Goal: Task Accomplishment & Management: Manage account settings

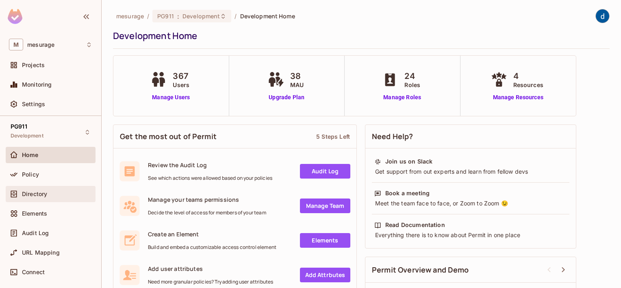
click at [42, 197] on div "Directory" at bounding box center [50, 194] width 83 height 10
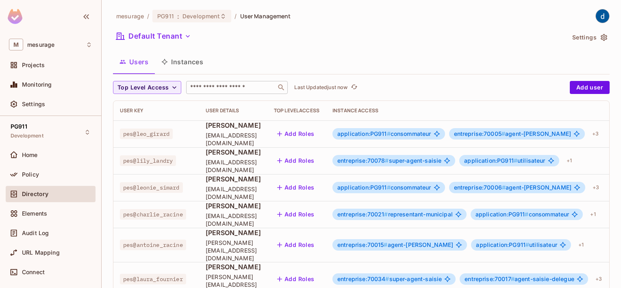
click at [212, 88] on input "text" at bounding box center [231, 87] width 85 height 8
paste input "**********"
click at [212, 88] on input "**********" at bounding box center [227, 87] width 77 height 8
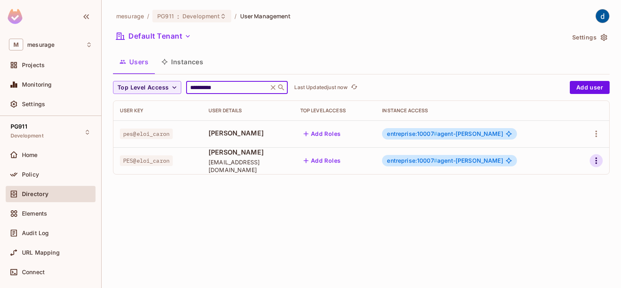
type input "**********"
click at [594, 161] on icon "button" at bounding box center [597, 161] width 10 height 10
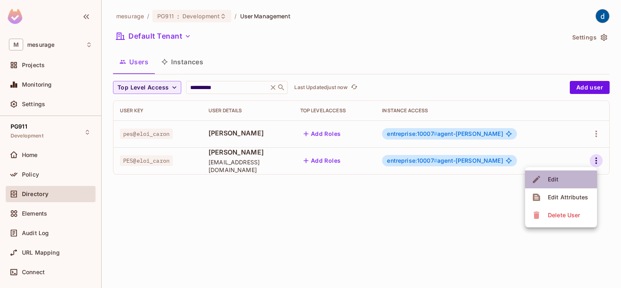
click at [559, 179] on span "Edit" at bounding box center [554, 179] width 16 height 13
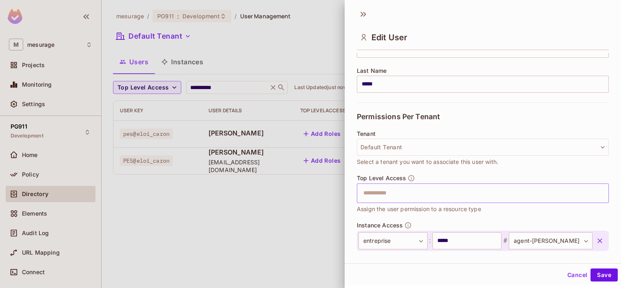
scroll to position [168, 0]
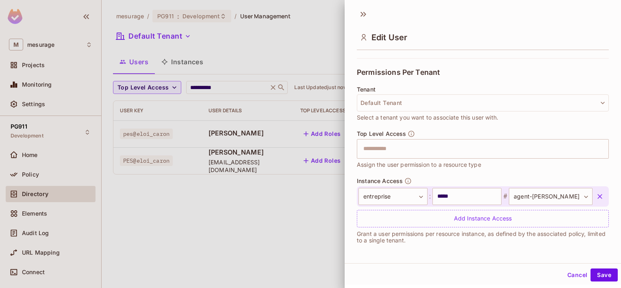
click at [248, 234] on div at bounding box center [310, 144] width 621 height 288
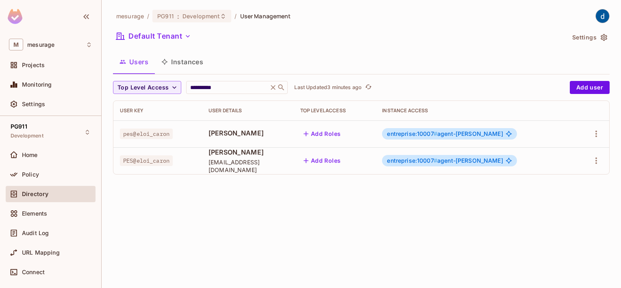
click at [182, 63] on button "Instances" at bounding box center [182, 62] width 55 height 20
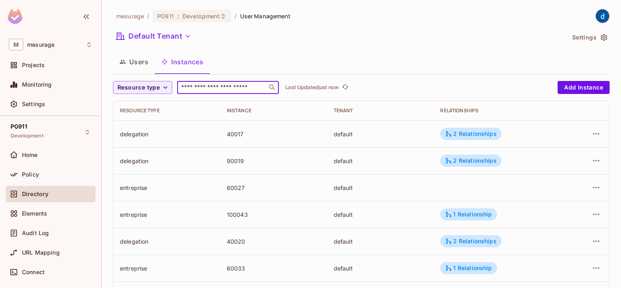
click at [201, 89] on input "text" at bounding box center [222, 87] width 85 height 8
type input "****"
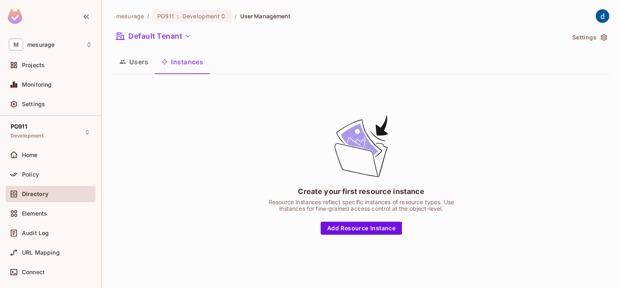
click at [181, 62] on button "Instances" at bounding box center [182, 62] width 55 height 20
click at [146, 65] on button "Users" at bounding box center [134, 62] width 42 height 20
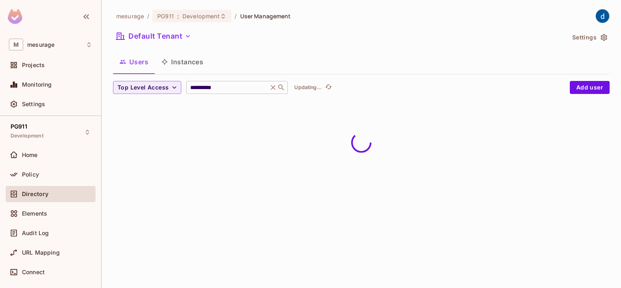
click at [230, 88] on input "**********" at bounding box center [227, 87] width 77 height 8
drag, startPoint x: 230, startPoint y: 88, endPoint x: 185, endPoint y: 89, distance: 44.3
click at [186, 89] on div "**********" at bounding box center [237, 87] width 102 height 13
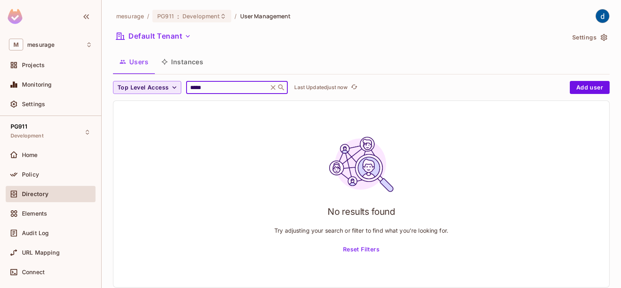
type input "*****"
click at [152, 89] on span "Top Level Access" at bounding box center [143, 88] width 51 height 10
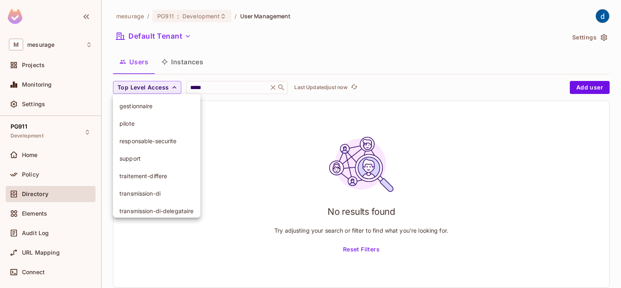
click at [237, 72] on div at bounding box center [310, 144] width 621 height 288
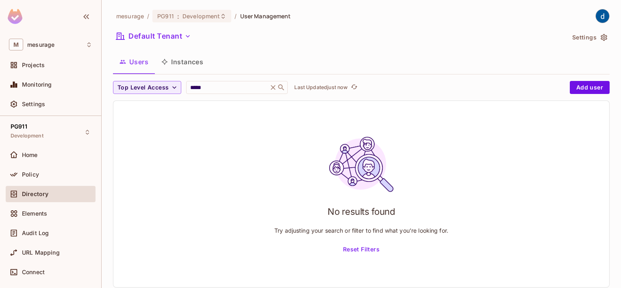
click at [140, 58] on button "Users" at bounding box center [134, 62] width 42 height 20
click at [185, 60] on button "Instances" at bounding box center [182, 62] width 55 height 20
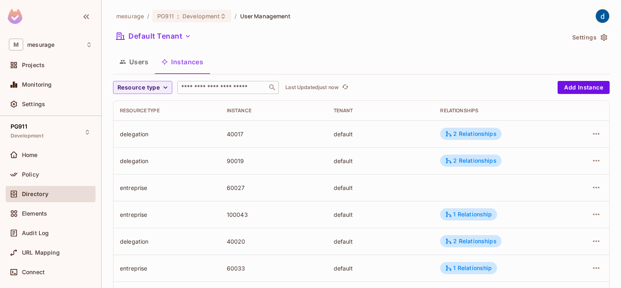
click at [231, 87] on input "text" at bounding box center [222, 87] width 85 height 8
type input "*****"
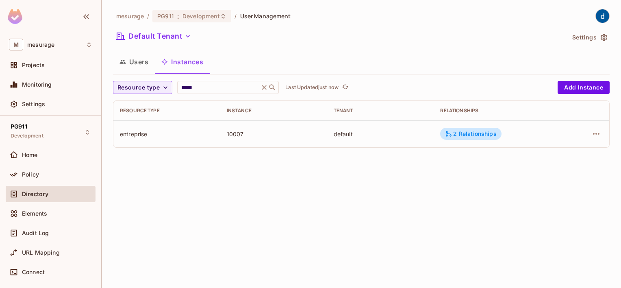
click at [475, 54] on div "Users Instances" at bounding box center [361, 62] width 497 height 20
drag, startPoint x: 200, startPoint y: 84, endPoint x: 195, endPoint y: 86, distance: 5.3
click at [195, 86] on input "*****" at bounding box center [218, 87] width 77 height 8
type input "*****"
click at [486, 163] on div "2 Relationships" at bounding box center [470, 160] width 51 height 7
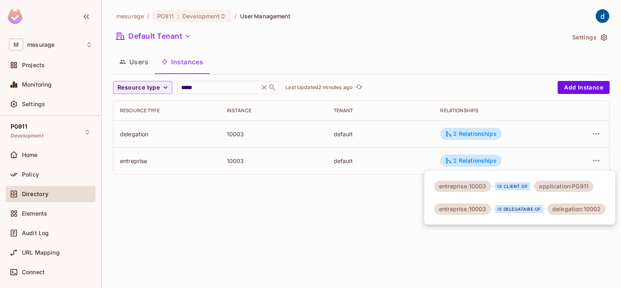
click at [363, 243] on div at bounding box center [310, 144] width 621 height 288
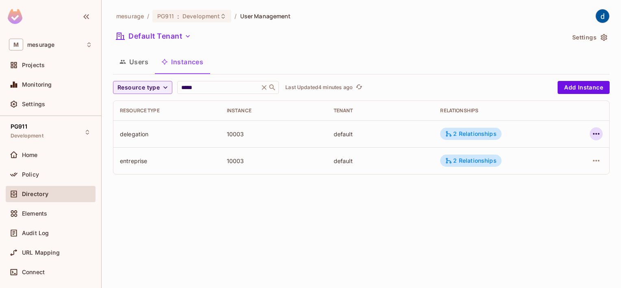
click at [592, 133] on button "button" at bounding box center [596, 133] width 13 height 13
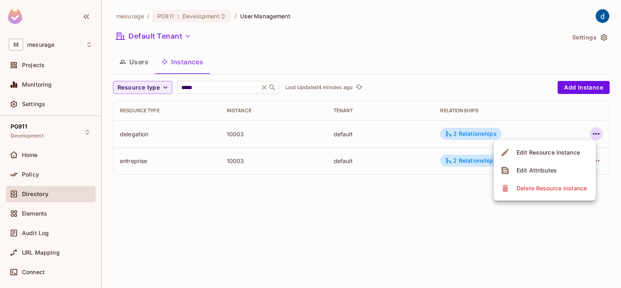
click at [539, 155] on div "Edit Resource Instance" at bounding box center [548, 152] width 63 height 8
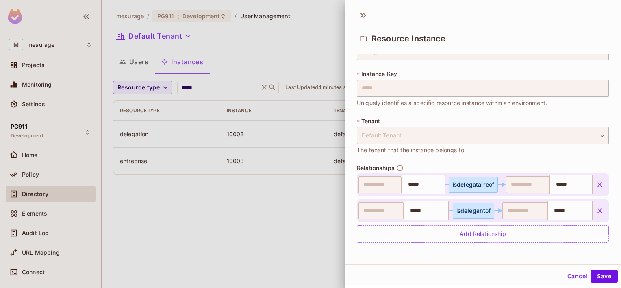
scroll to position [1, 0]
click at [571, 274] on button "Cancel" at bounding box center [577, 274] width 26 height 13
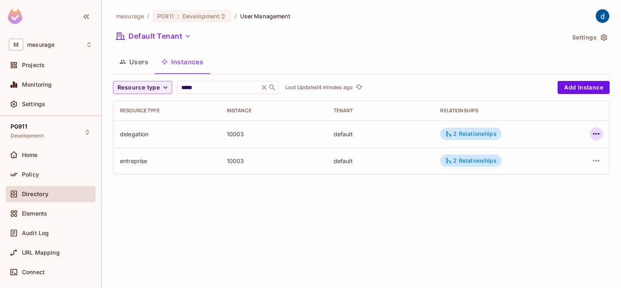
click at [599, 136] on icon "button" at bounding box center [597, 134] width 10 height 10
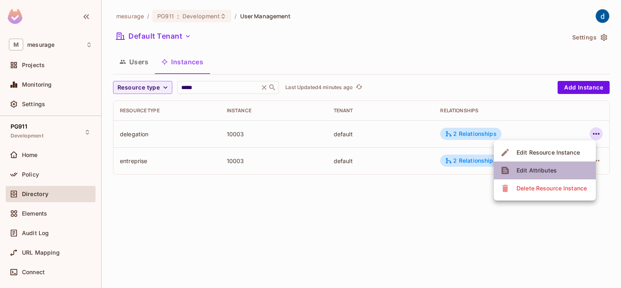
click at [537, 173] on div "Edit Attributes" at bounding box center [537, 170] width 40 height 8
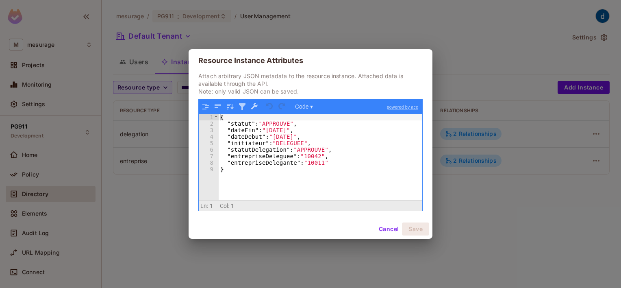
click at [309, 148] on div "{ "statut" : "APPROUVE" , "dateFin" : "[DATE]" , "dateDebut" : "[DATE]" , "init…" at bounding box center [321, 163] width 204 height 99
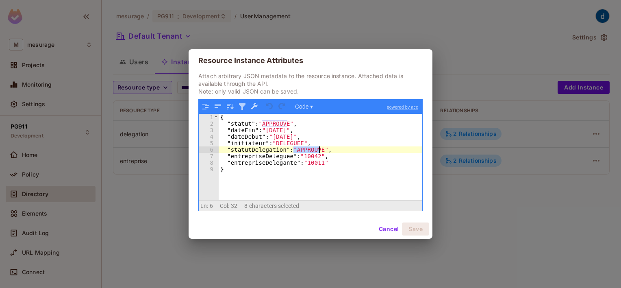
click at [309, 148] on div "{ "statut" : "APPROUVE" , "dateFin" : "[DATE]" , "dateDebut" : "[DATE]" , "init…" at bounding box center [321, 163] width 204 height 99
click at [557, 41] on div "Resource Instance Attributes Attach arbitrary JSON metadata to the resource ins…" at bounding box center [310, 144] width 621 height 288
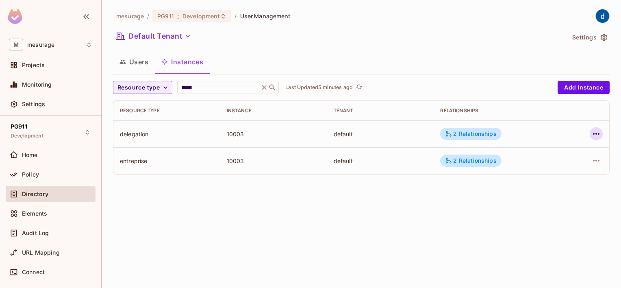
click at [598, 133] on icon "button" at bounding box center [597, 134] width 10 height 10
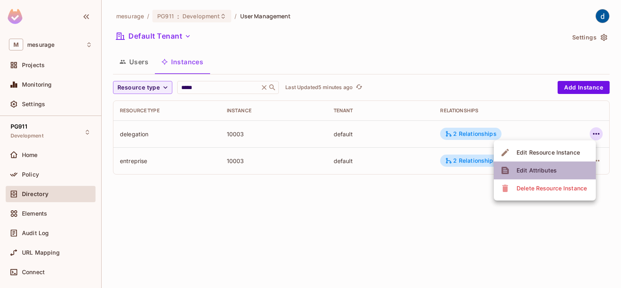
click at [529, 170] on div "Edit Attributes" at bounding box center [537, 170] width 40 height 8
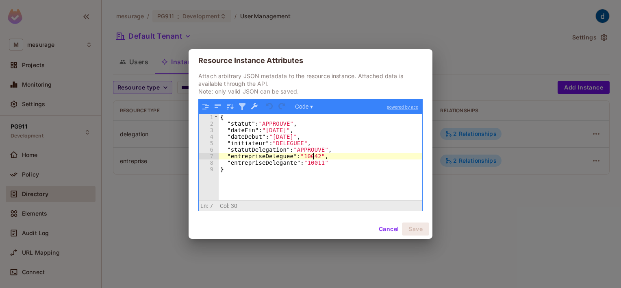
click at [313, 156] on div "{ "statut" : "APPROUVE" , "dateFin" : "[DATE]" , "dateDebut" : "[DATE]" , "init…" at bounding box center [321, 163] width 204 height 99
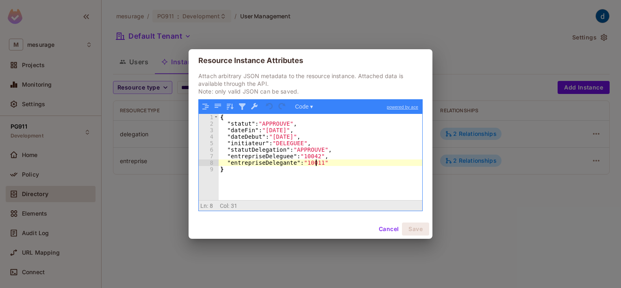
click at [318, 164] on div "{ "statut" : "APPROUVE" , "dateFin" : "[DATE]" , "dateDebut" : "[DATE]" , "init…" at bounding box center [321, 163] width 204 height 99
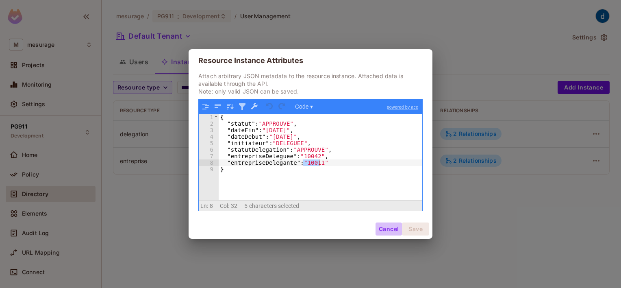
click at [388, 230] on button "Cancel" at bounding box center [389, 228] width 26 height 13
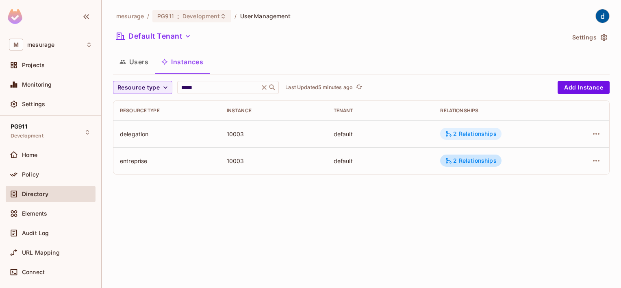
click at [470, 134] on div "2 Relationships" at bounding box center [470, 133] width 51 height 7
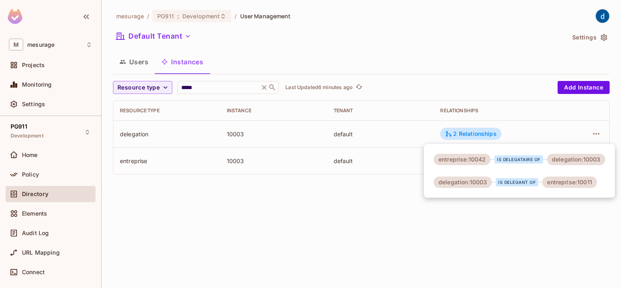
click at [577, 183] on div "entreprise:10011" at bounding box center [569, 181] width 54 height 11
click at [492, 168] on div "entreprise:10042 is delegataire of delegation:10003 delegation:10003 is delegan…" at bounding box center [519, 171] width 191 height 54
click at [540, 29] on div at bounding box center [310, 144] width 621 height 288
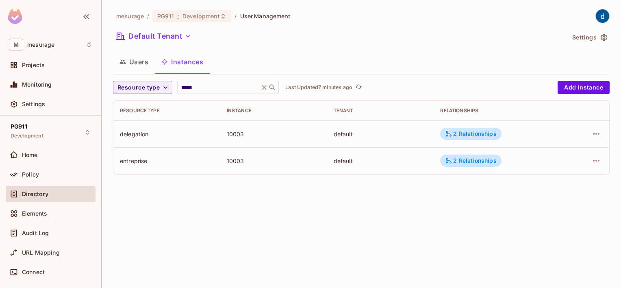
click at [584, 187] on div "mesurage / PG911 : Development / User Management Default Tenant Settings Users …" at bounding box center [362, 144] width 520 height 288
click at [338, 224] on div "mesurage / PG911 : Development / User Management Default Tenant Settings Users …" at bounding box center [362, 144] width 520 height 288
click at [475, 163] on div "2 Relationships" at bounding box center [470, 160] width 51 height 7
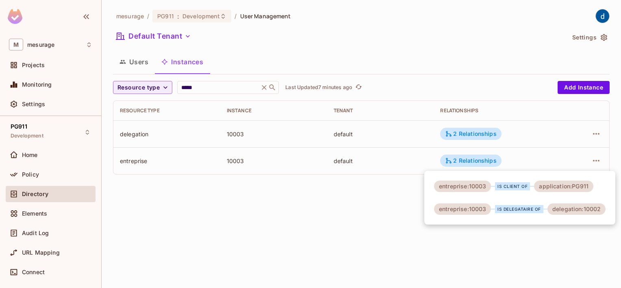
click at [467, 184] on div "entreprise:10003" at bounding box center [462, 186] width 57 height 11
click at [583, 211] on div "delegation:10002" at bounding box center [577, 208] width 58 height 11
click at [322, 197] on div at bounding box center [310, 144] width 621 height 288
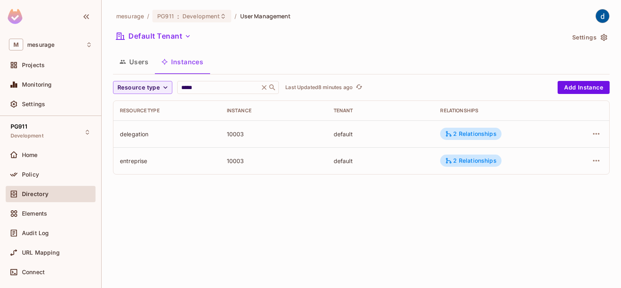
click at [311, 47] on div "mesurage / PG911 : Development / User Management Default Tenant Settings Users …" at bounding box center [361, 95] width 497 height 172
click at [350, 222] on div "mesurage / PG911 : Development / User Management Default Tenant Settings Users …" at bounding box center [362, 144] width 520 height 288
click at [417, 218] on div "mesurage / PG911 : Development / User Management Default Tenant Settings Users …" at bounding box center [362, 144] width 520 height 288
click at [392, 46] on div "mesurage / PG911 : Development / User Management Default Tenant Settings Users …" at bounding box center [361, 95] width 497 height 172
